Goal: Use online tool/utility: Use online tool/utility

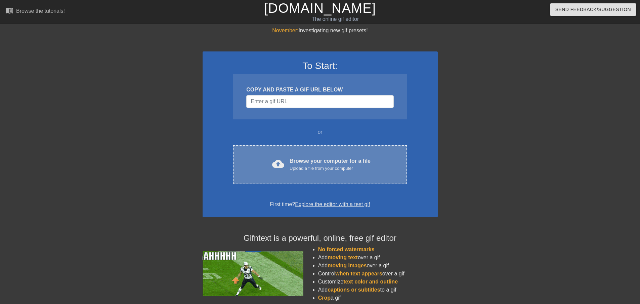
click at [296, 161] on div "Browse your computer for a file Upload a file from your computer" at bounding box center [329, 164] width 81 height 15
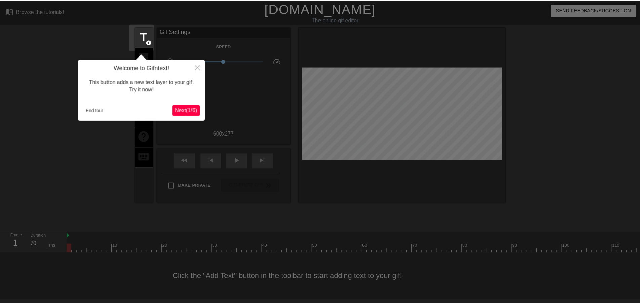
scroll to position [1, 0]
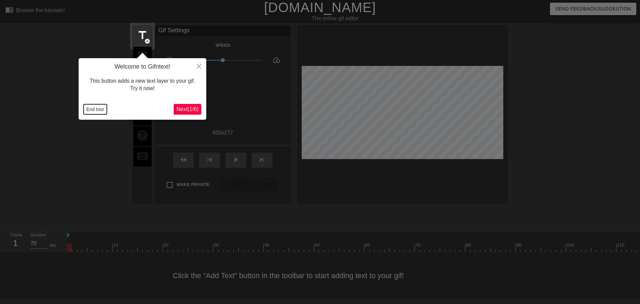
click at [98, 108] on button "End tour" at bounding box center [95, 109] width 23 height 10
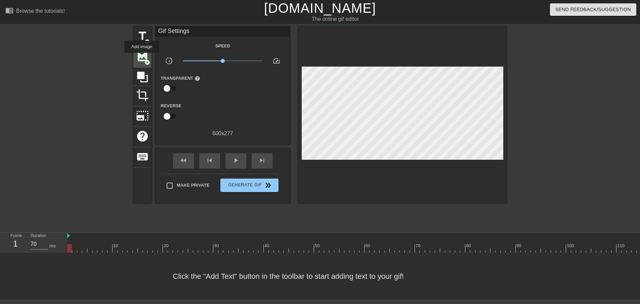
click at [142, 57] on span "image" at bounding box center [142, 56] width 13 height 13
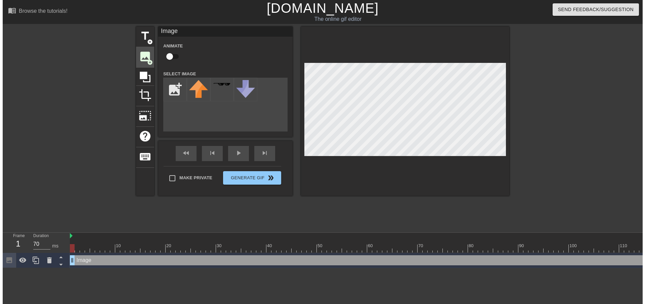
scroll to position [0, 0]
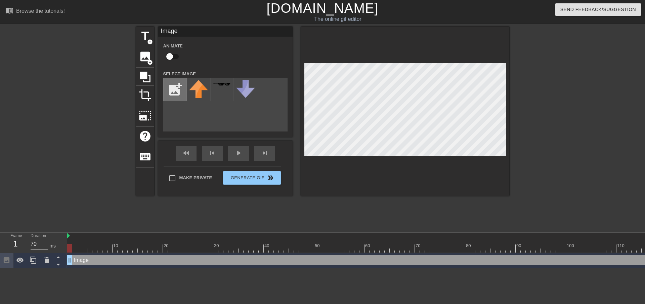
click at [176, 89] on input "file" at bounding box center [175, 89] width 23 height 23
click at [175, 91] on input "file" at bounding box center [175, 89] width 23 height 23
type input "C:\fakepath\bans copy.png"
click at [198, 79] on div at bounding box center [199, 90] width 24 height 24
click at [177, 56] on input "checkbox" at bounding box center [169, 56] width 38 height 13
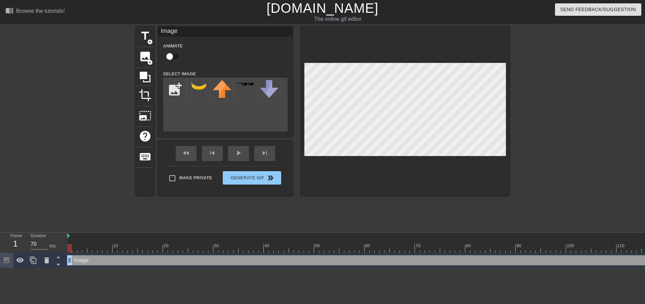
checkbox input "true"
click at [77, 241] on div at bounding box center [74, 243] width 5 height 8
click at [82, 242] on div at bounding box center [84, 243] width 5 height 8
drag, startPoint x: 86, startPoint y: 245, endPoint x: 188, endPoint y: 255, distance: 102.8
click at [188, 255] on div "10 20 30 40 50 60 70 80 90 100 110 120 130 140 150 160" at bounding box center [356, 249] width 578 height 35
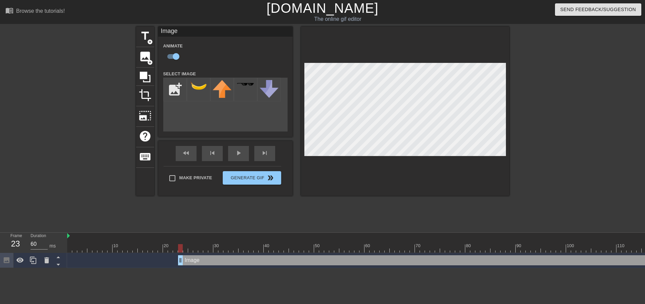
drag, startPoint x: 70, startPoint y: 257, endPoint x: 179, endPoint y: 263, distance: 109.6
click at [186, 242] on div at bounding box center [185, 243] width 5 height 8
click at [191, 240] on div at bounding box center [190, 243] width 5 height 8
click at [195, 241] on div at bounding box center [195, 243] width 5 height 8
drag, startPoint x: 195, startPoint y: 245, endPoint x: 204, endPoint y: 246, distance: 9.1
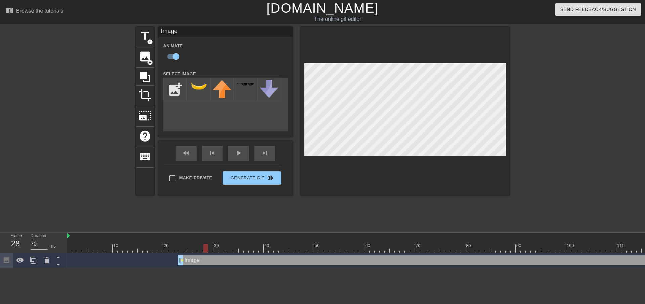
click at [204, 246] on div at bounding box center [205, 248] width 5 height 8
drag, startPoint x: 181, startPoint y: 262, endPoint x: 204, endPoint y: 263, distance: 23.5
click at [324, 170] on div at bounding box center [405, 111] width 208 height 169
click at [211, 240] on div at bounding box center [210, 243] width 5 height 8
click at [216, 243] on div "30" at bounding box center [217, 245] width 6 height 7
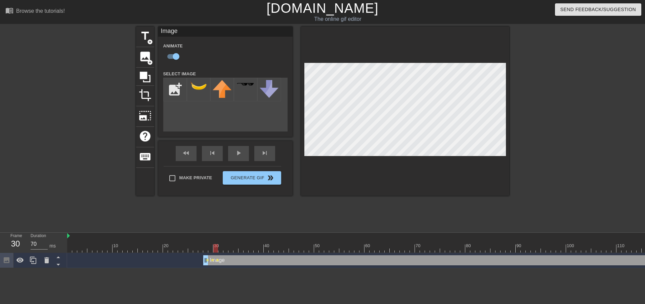
click at [220, 245] on div at bounding box center [633, 248] width 1133 height 8
click at [225, 243] on div at bounding box center [224, 245] width 1 height 7
click at [230, 243] on div at bounding box center [230, 243] width 5 height 8
click at [373, 161] on div at bounding box center [405, 111] width 208 height 169
click at [236, 245] on div at bounding box center [633, 248] width 1133 height 8
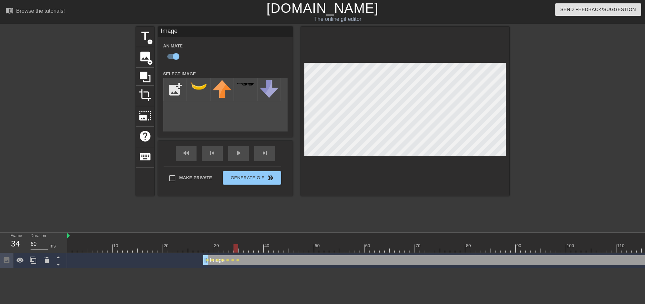
click at [241, 244] on div at bounding box center [633, 248] width 1133 height 8
click at [249, 241] on div at bounding box center [250, 243] width 5 height 8
click at [409, 158] on div at bounding box center [405, 111] width 208 height 169
click at [255, 243] on div at bounding box center [254, 245] width 1 height 7
click at [261, 242] on div at bounding box center [261, 243] width 5 height 8
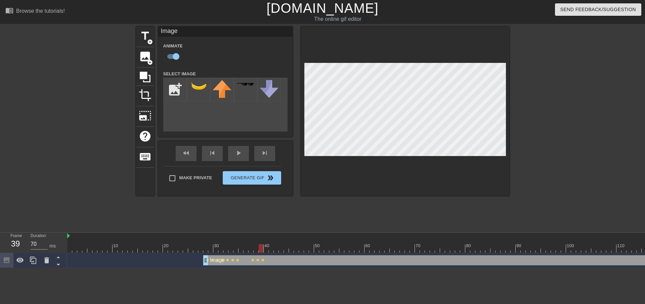
click at [265, 243] on div "40" at bounding box center [267, 245] width 6 height 7
click at [272, 242] on div at bounding box center [271, 243] width 5 height 8
click at [277, 242] on div at bounding box center [276, 243] width 5 height 8
click at [280, 241] on div at bounding box center [281, 243] width 5 height 8
click at [286, 240] on div at bounding box center [286, 243] width 5 height 8
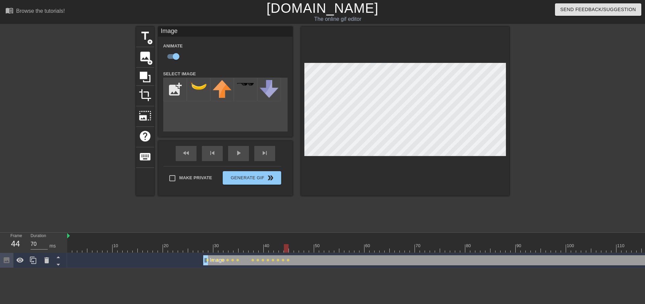
click at [292, 241] on div at bounding box center [291, 243] width 5 height 8
click at [298, 241] on div at bounding box center [296, 243] width 5 height 8
click at [300, 240] on div at bounding box center [301, 243] width 5 height 8
click at [308, 241] on div at bounding box center [306, 243] width 5 height 8
click at [313, 241] on div at bounding box center [311, 243] width 5 height 8
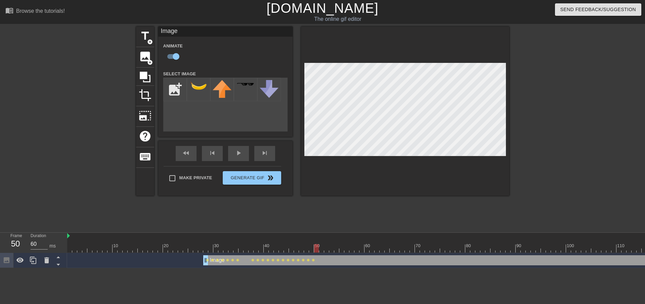
click at [317, 244] on div at bounding box center [633, 248] width 1133 height 8
click at [424, 61] on div at bounding box center [405, 111] width 208 height 169
click at [322, 242] on div at bounding box center [321, 243] width 5 height 8
click at [423, 59] on div at bounding box center [405, 111] width 208 height 169
click at [326, 242] on div at bounding box center [326, 243] width 5 height 8
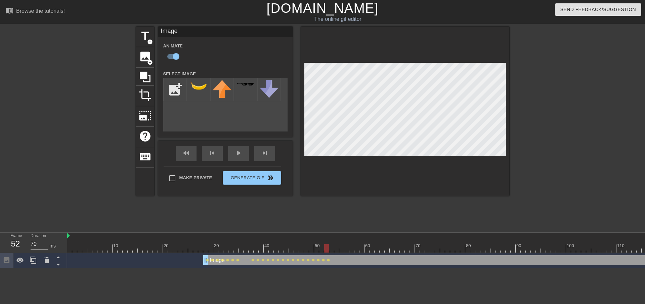
click at [424, 58] on div at bounding box center [405, 111] width 208 height 169
click at [332, 242] on div at bounding box center [331, 243] width 5 height 8
click at [336, 242] on div at bounding box center [336, 243] width 5 height 8
click at [343, 244] on div at bounding box center [633, 248] width 1133 height 8
click at [347, 245] on div at bounding box center [633, 248] width 1133 height 8
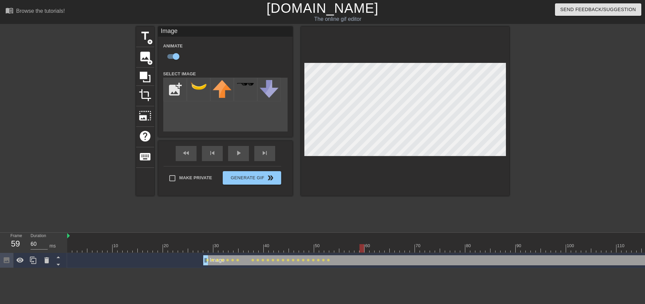
click at [363, 246] on div at bounding box center [633, 248] width 1133 height 8
click at [399, 62] on div at bounding box center [405, 111] width 208 height 169
click at [363, 246] on div at bounding box center [361, 248] width 5 height 8
click at [413, 156] on div at bounding box center [405, 111] width 208 height 169
click at [368, 244] on div at bounding box center [633, 248] width 1133 height 8
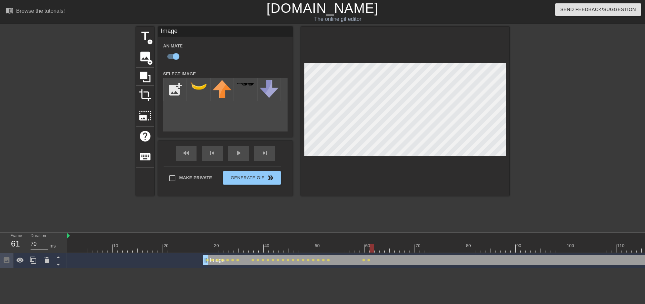
click at [370, 243] on div at bounding box center [370, 245] width 1 height 7
click at [376, 243] on div at bounding box center [375, 245] width 1 height 7
click at [381, 243] on div at bounding box center [380, 245] width 1 height 7
click at [386, 243] on div at bounding box center [385, 245] width 1 height 7
click at [391, 244] on div at bounding box center [633, 248] width 1133 height 8
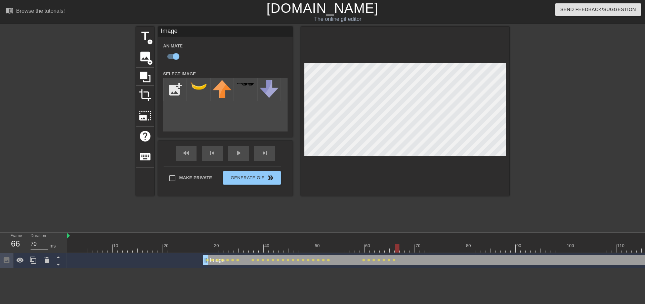
click at [397, 243] on div at bounding box center [397, 243] width 5 height 8
click at [402, 242] on div at bounding box center [402, 243] width 5 height 8
click at [407, 242] on div at bounding box center [407, 243] width 5 height 8
click at [413, 243] on div at bounding box center [412, 243] width 5 height 8
click at [420, 241] on div at bounding box center [422, 243] width 5 height 8
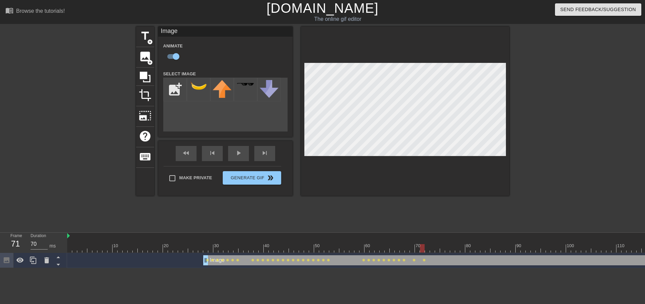
click at [428, 242] on div at bounding box center [427, 243] width 5 height 8
click at [433, 246] on div at bounding box center [633, 248] width 1133 height 8
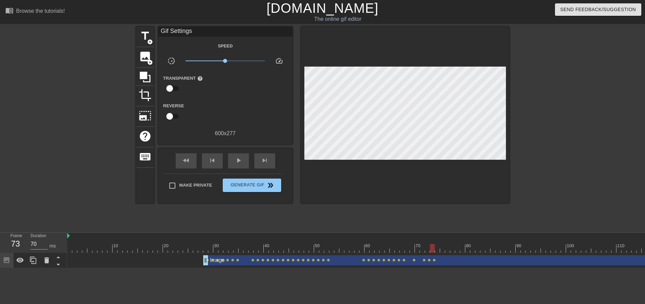
click at [424, 174] on div at bounding box center [405, 115] width 208 height 176
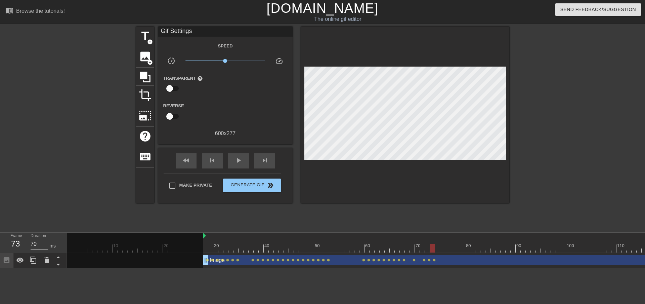
drag, startPoint x: 68, startPoint y: 236, endPoint x: 204, endPoint y: 241, distance: 136.1
click at [204, 241] on div "10 20 30 40 50 60 70 80 90 100 110 120 130 140 150 160" at bounding box center [633, 242] width 1133 height 20
drag, startPoint x: 433, startPoint y: 248, endPoint x: 435, endPoint y: 271, distance: 23.2
click at [435, 268] on div "10 20 30 40 50 60 70 80 90 100 110 120 130 140 150 160" at bounding box center [356, 249] width 578 height 35
click at [444, 242] on div at bounding box center [442, 243] width 5 height 8
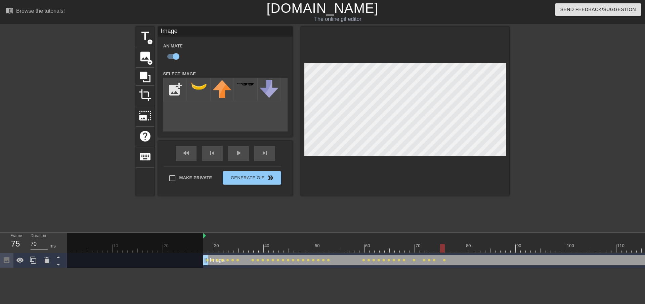
click at [447, 242] on div at bounding box center [447, 243] width 5 height 8
click at [453, 242] on div at bounding box center [452, 243] width 5 height 8
click at [457, 244] on div at bounding box center [633, 248] width 1133 height 8
click at [460, 241] on div at bounding box center [462, 243] width 5 height 8
click at [466, 243] on div "80" at bounding box center [469, 245] width 6 height 7
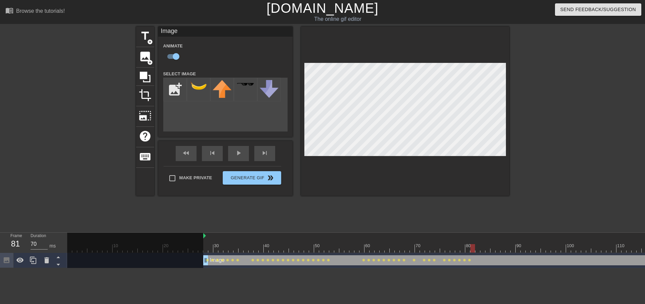
click at [472, 243] on div at bounding box center [472, 243] width 5 height 8
click at [478, 242] on div at bounding box center [477, 243] width 5 height 8
click at [482, 243] on div at bounding box center [481, 245] width 1 height 7
click at [487, 247] on div at bounding box center [633, 248] width 1133 height 8
click at [494, 242] on div at bounding box center [492, 243] width 5 height 8
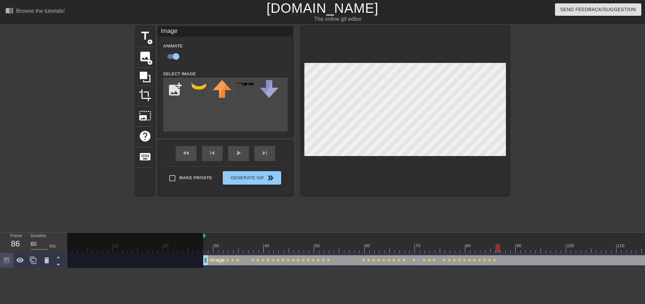
click at [497, 242] on div at bounding box center [497, 243] width 5 height 8
click at [502, 241] on div at bounding box center [502, 243] width 5 height 8
click at [508, 244] on div at bounding box center [633, 248] width 1133 height 8
click at [513, 241] on div at bounding box center [512, 243] width 5 height 8
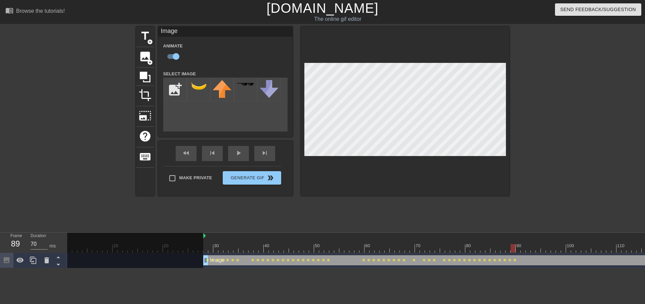
click at [519, 243] on div "90" at bounding box center [519, 245] width 6 height 7
click at [524, 241] on div at bounding box center [522, 243] width 5 height 8
click at [529, 243] on div at bounding box center [527, 243] width 5 height 8
click at [534, 241] on div at bounding box center [533, 243] width 5 height 8
click at [538, 243] on div at bounding box center [538, 243] width 5 height 8
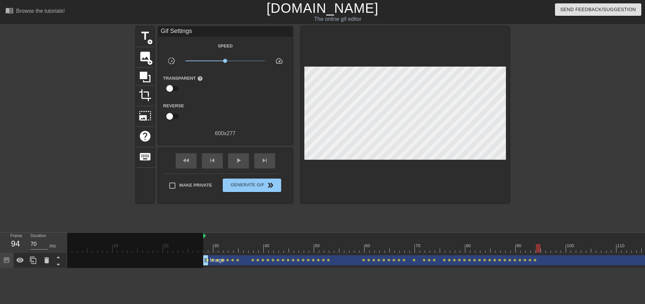
click at [544, 185] on div at bounding box center [567, 127] width 101 height 201
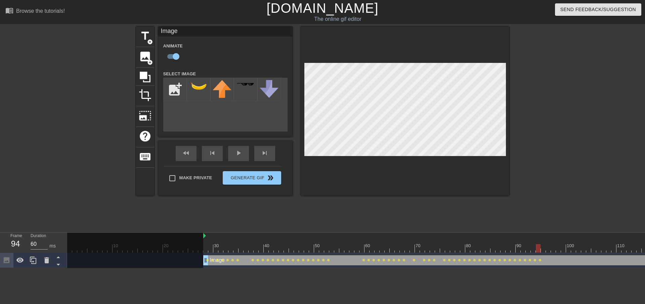
click at [543, 243] on div at bounding box center [543, 243] width 5 height 8
click at [444, 62] on div at bounding box center [405, 111] width 208 height 169
click at [549, 243] on div at bounding box center [548, 243] width 5 height 8
click at [448, 58] on div at bounding box center [405, 111] width 208 height 169
click at [554, 244] on div at bounding box center [633, 248] width 1133 height 8
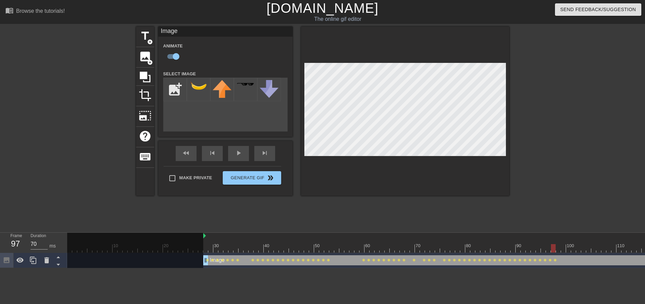
click at [448, 61] on div at bounding box center [405, 111] width 208 height 169
click at [560, 244] on div at bounding box center [633, 248] width 1133 height 8
click at [564, 243] on div at bounding box center [563, 243] width 5 height 8
click at [568, 241] on div "100" at bounding box center [568, 243] width 5 height 8
click at [575, 244] on div at bounding box center [633, 248] width 1133 height 8
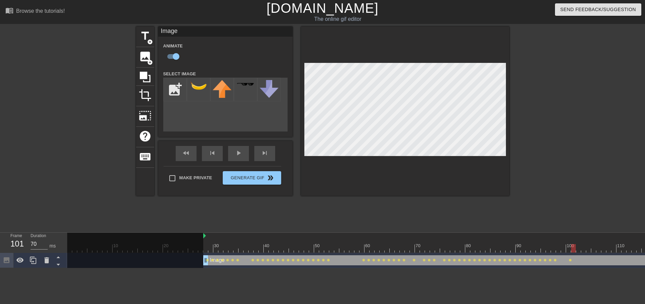
click at [566, 246] on div at bounding box center [633, 248] width 1133 height 8
click at [428, 61] on div at bounding box center [405, 111] width 208 height 169
click at [575, 243] on div at bounding box center [573, 243] width 5 height 8
click at [577, 241] on div at bounding box center [578, 243] width 5 height 8
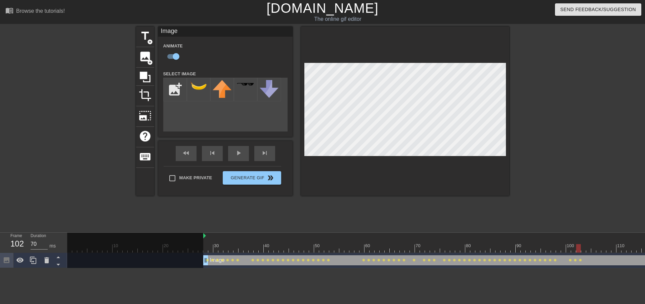
click at [584, 242] on div at bounding box center [583, 243] width 5 height 8
click at [588, 240] on div at bounding box center [588, 243] width 5 height 8
click at [592, 240] on div at bounding box center [593, 243] width 5 height 8
click at [602, 241] on div at bounding box center [603, 243] width 5 height 8
click at [347, 38] on div at bounding box center [405, 111] width 208 height 169
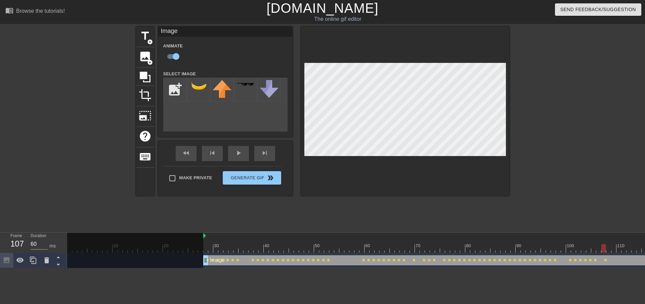
click at [376, 55] on div at bounding box center [405, 111] width 208 height 169
click at [608, 243] on div at bounding box center [608, 243] width 5 height 8
click at [614, 242] on div at bounding box center [613, 243] width 5 height 8
click at [619, 242] on div "110" at bounding box center [621, 245] width 8 height 7
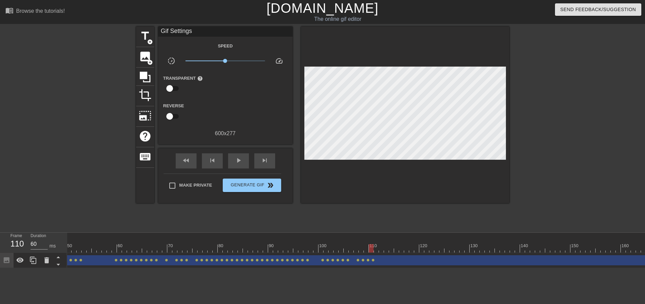
scroll to position [0, 243]
click at [382, 243] on div at bounding box center [380, 243] width 5 height 8
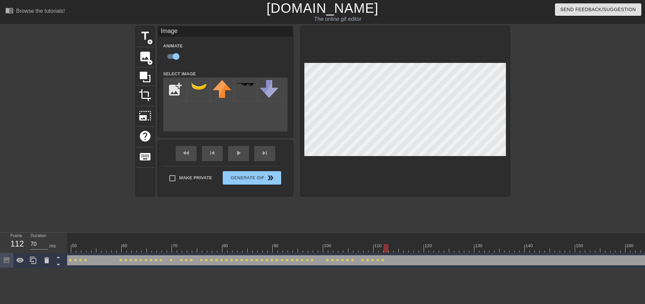
click at [386, 241] on div at bounding box center [385, 243] width 5 height 8
click at [397, 243] on div at bounding box center [396, 243] width 5 height 8
click at [401, 241] on div at bounding box center [401, 243] width 5 height 8
click at [406, 242] on div at bounding box center [406, 243] width 5 height 8
click at [412, 242] on div at bounding box center [411, 243] width 5 height 8
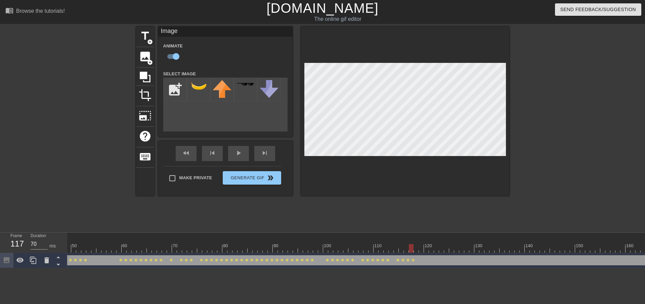
click at [415, 246] on div at bounding box center [390, 248] width 1133 height 8
click at [420, 243] on div at bounding box center [419, 245] width 1 height 7
click at [425, 241] on div "120" at bounding box center [426, 243] width 5 height 8
click at [431, 243] on div at bounding box center [431, 243] width 5 height 8
click at [436, 243] on div at bounding box center [436, 243] width 5 height 8
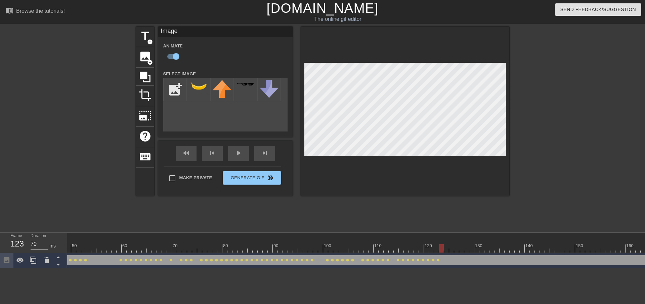
click at [440, 245] on div at bounding box center [390, 248] width 1133 height 8
click at [445, 243] on div at bounding box center [445, 245] width 1 height 7
click at [450, 242] on div at bounding box center [451, 243] width 5 height 8
click at [456, 242] on div at bounding box center [456, 243] width 5 height 8
click at [461, 243] on div at bounding box center [461, 243] width 5 height 8
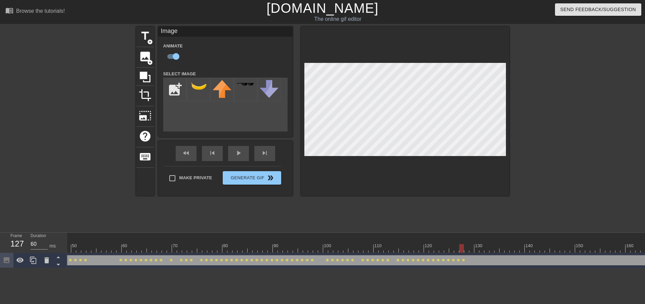
click at [466, 243] on div at bounding box center [465, 245] width 1 height 7
click at [421, 156] on div at bounding box center [405, 111] width 208 height 169
click at [470, 244] on div at bounding box center [390, 248] width 1133 height 8
click at [474, 247] on div at bounding box center [390, 248] width 1133 height 8
click at [481, 245] on div at bounding box center [390, 248] width 1133 height 8
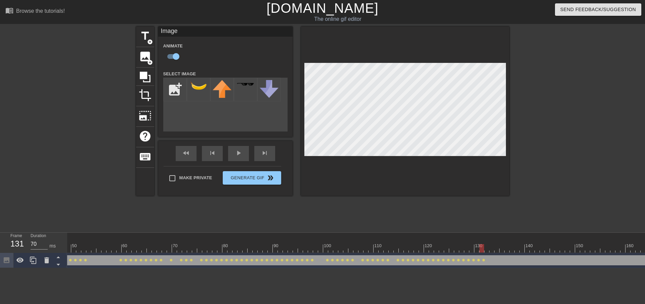
click at [485, 246] on div at bounding box center [390, 248] width 1133 height 8
click at [493, 244] on div at bounding box center [390, 248] width 1133 height 8
click at [496, 242] on div at bounding box center [496, 243] width 5 height 8
click at [502, 244] on div at bounding box center [390, 248] width 1133 height 8
click at [505, 242] on div at bounding box center [506, 243] width 5 height 8
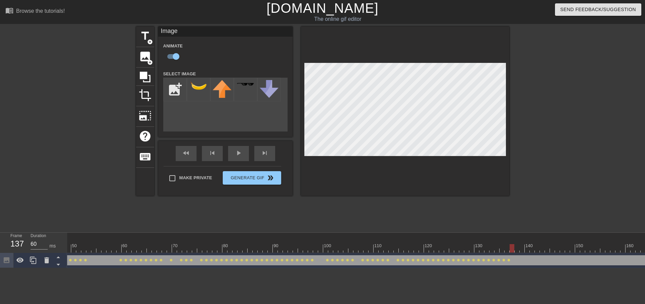
click at [511, 242] on div at bounding box center [510, 245] width 1 height 7
click at [517, 244] on div at bounding box center [390, 248] width 1133 height 8
click at [522, 243] on div at bounding box center [521, 243] width 5 height 8
click at [528, 246] on div at bounding box center [390, 248] width 1133 height 8
click at [532, 243] on div at bounding box center [532, 243] width 5 height 8
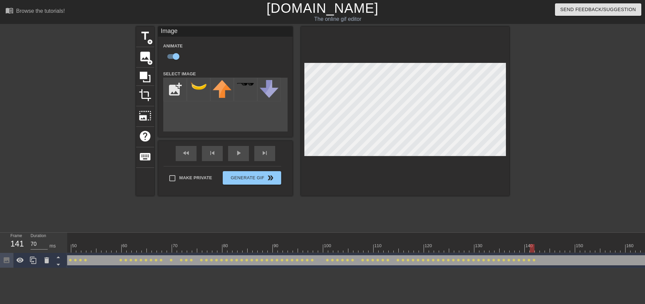
click at [537, 242] on div at bounding box center [537, 243] width 5 height 8
click at [541, 242] on div at bounding box center [540, 245] width 1 height 7
click at [548, 243] on div at bounding box center [547, 243] width 5 height 8
click at [551, 242] on div at bounding box center [552, 243] width 5 height 8
click at [555, 244] on div at bounding box center [390, 248] width 1133 height 8
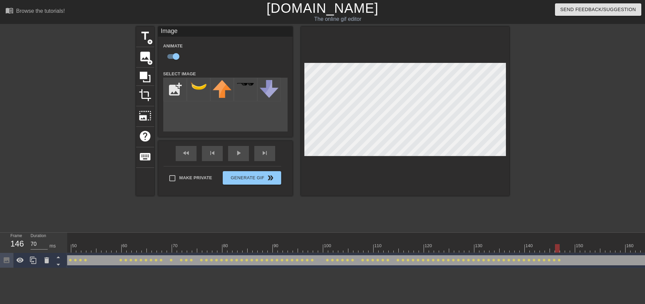
click at [562, 245] on div at bounding box center [390, 248] width 1133 height 8
click at [566, 243] on div at bounding box center [565, 245] width 1 height 7
click at [573, 244] on div at bounding box center [390, 248] width 1133 height 8
click at [577, 245] on div at bounding box center [390, 248] width 1133 height 8
click at [583, 246] on div at bounding box center [390, 248] width 1133 height 8
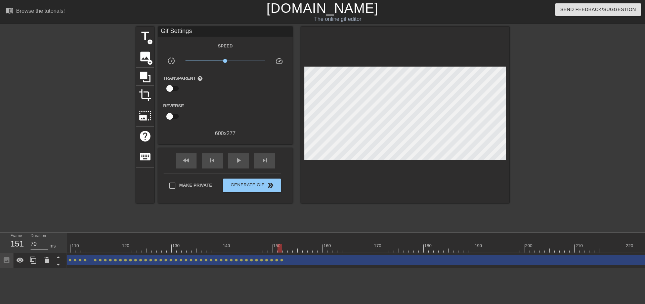
scroll to position [0, 562]
click at [265, 246] on div at bounding box center [76, 248] width 1133 height 8
drag, startPoint x: 273, startPoint y: 247, endPoint x: 266, endPoint y: 245, distance: 7.7
click at [266, 245] on div at bounding box center [76, 248] width 1133 height 8
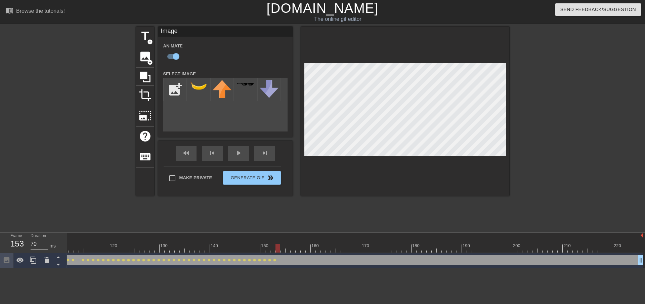
click at [275, 243] on div at bounding box center [277, 243] width 5 height 8
click at [276, 244] on div at bounding box center [76, 248] width 1133 height 8
click at [285, 243] on div at bounding box center [287, 243] width 5 height 8
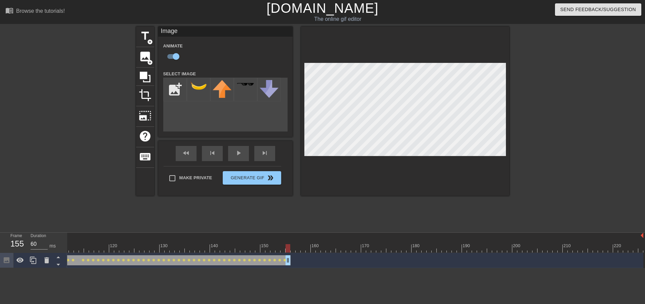
drag, startPoint x: 634, startPoint y: 261, endPoint x: 282, endPoint y: 262, distance: 352.2
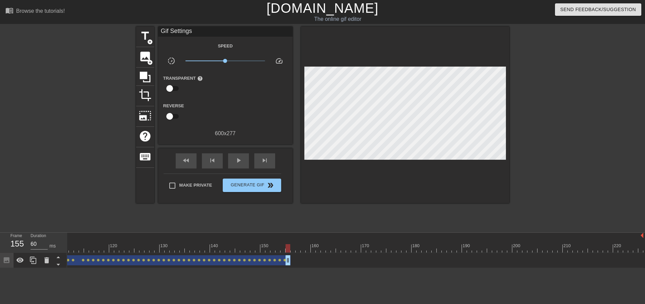
click at [405, 175] on div at bounding box center [405, 115] width 208 height 176
click at [237, 157] on span "play_arrow" at bounding box center [238, 160] width 8 height 8
type input "70"
click at [245, 185] on span "Generate Gif double_arrow" at bounding box center [251, 185] width 53 height 8
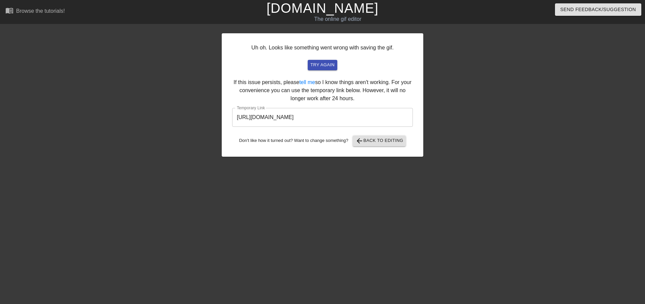
click at [387, 119] on input "[URL][DOMAIN_NAME]" at bounding box center [322, 117] width 181 height 19
